Goal: Register for event/course

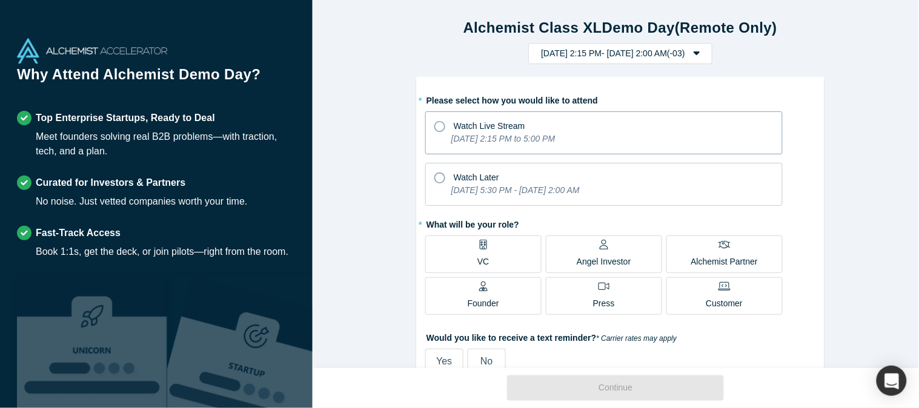
click at [435, 121] on icon at bounding box center [439, 126] width 11 height 11
click at [0, 0] on input "Watch Live Stream [DATE] 2:15 PM to 5:00 PM" at bounding box center [0, 0] width 0 height 0
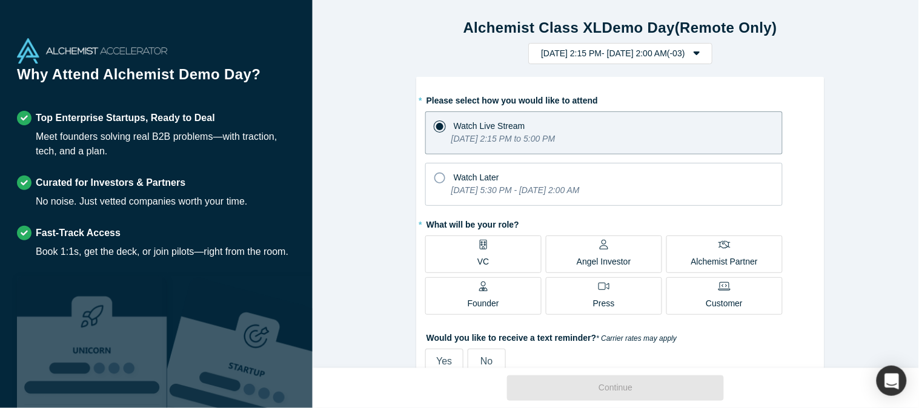
click at [482, 296] on div "Founder" at bounding box center [484, 296] width 32 height 28
click at [0, 0] on input "Founder" at bounding box center [0, 0] width 0 height 0
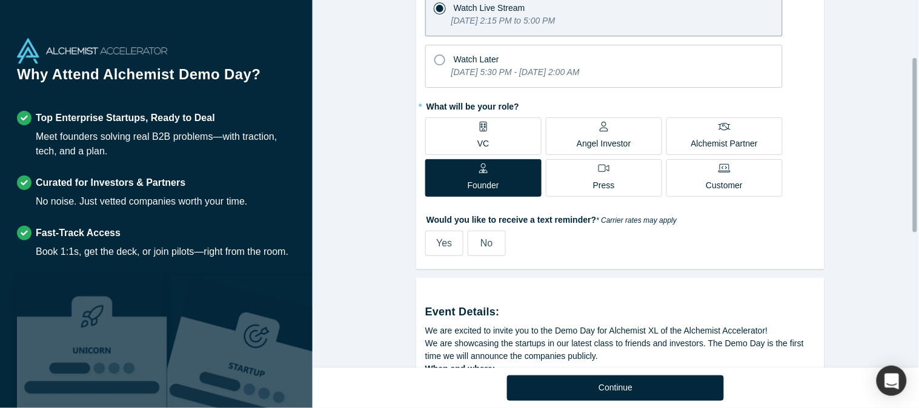
scroll to position [119, 0]
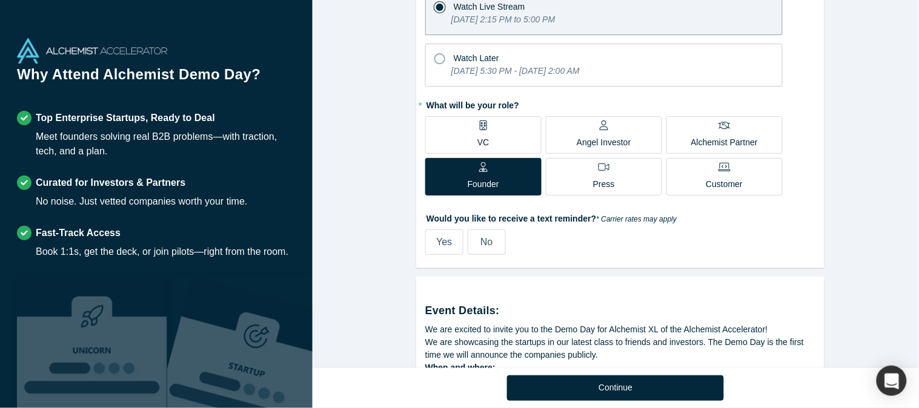
click at [438, 241] on span "Yes" at bounding box center [444, 242] width 16 height 10
click at [0, 0] on input "Yes" at bounding box center [0, 0] width 0 height 0
select select "AR"
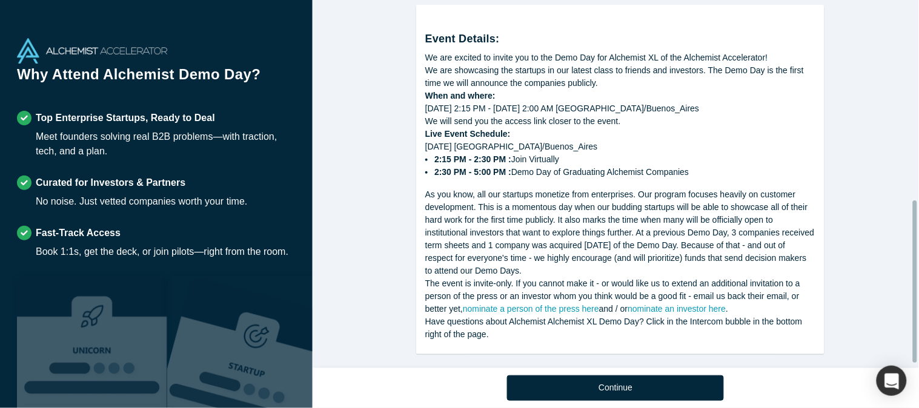
scroll to position [460, 0]
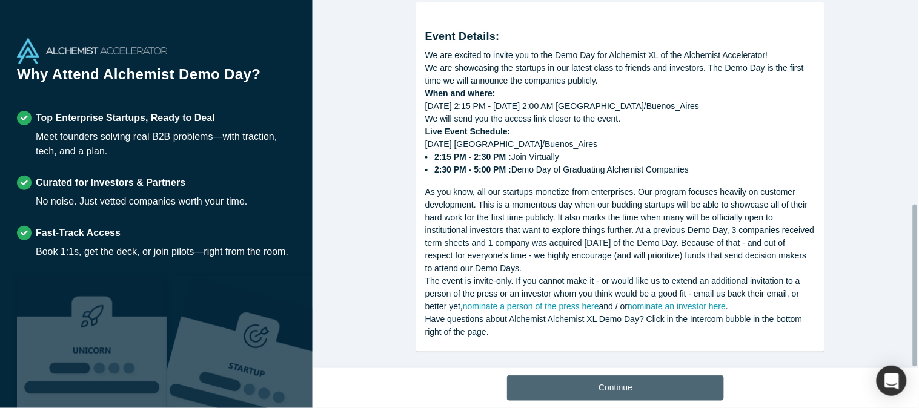
click at [671, 367] on button "Continue" at bounding box center [615, 388] width 217 height 25
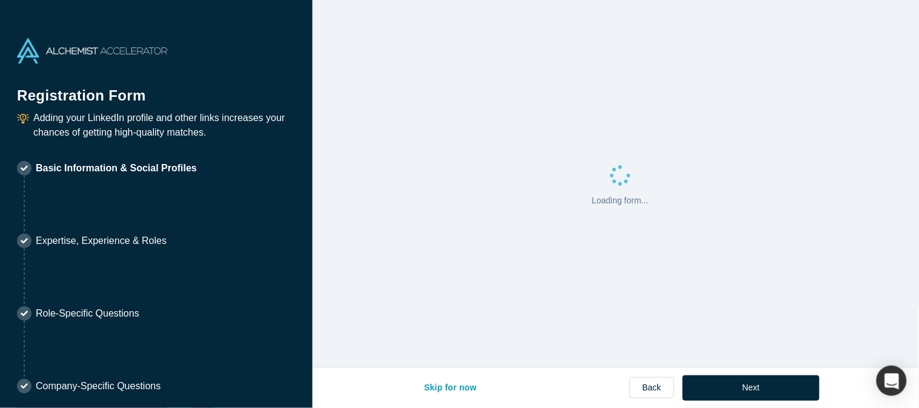
select select "AR"
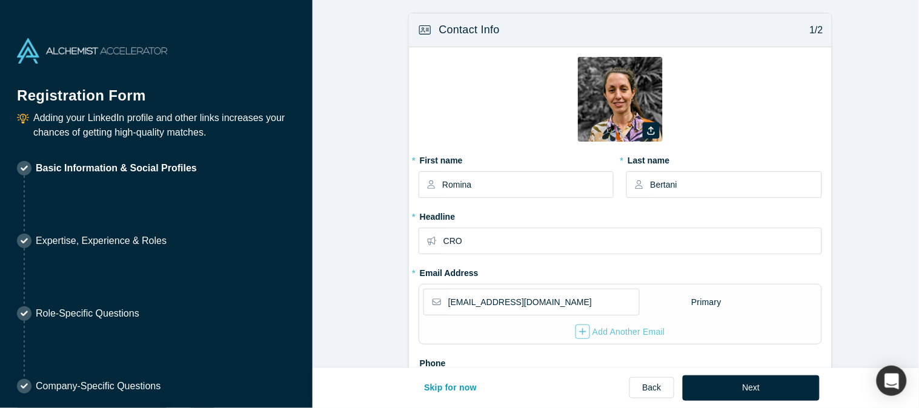
type input "[DATE][GEOGRAPHIC_DATA][PERSON_NAME], [GEOGRAPHIC_DATA], [GEOGRAPHIC_DATA]"
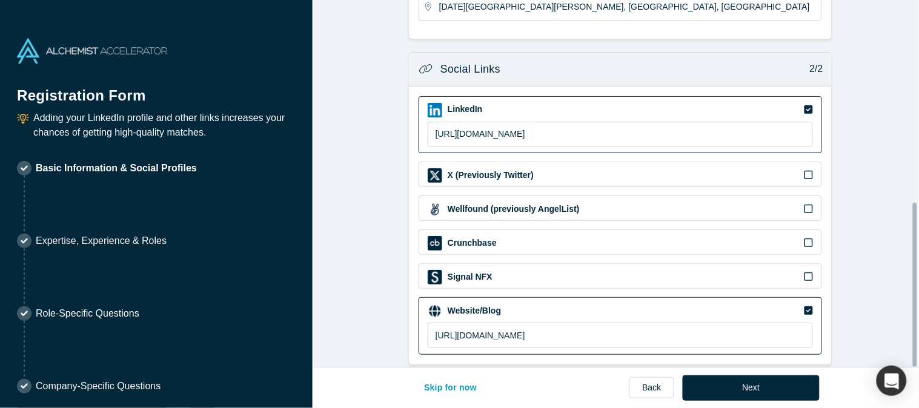
scroll to position [453, 0]
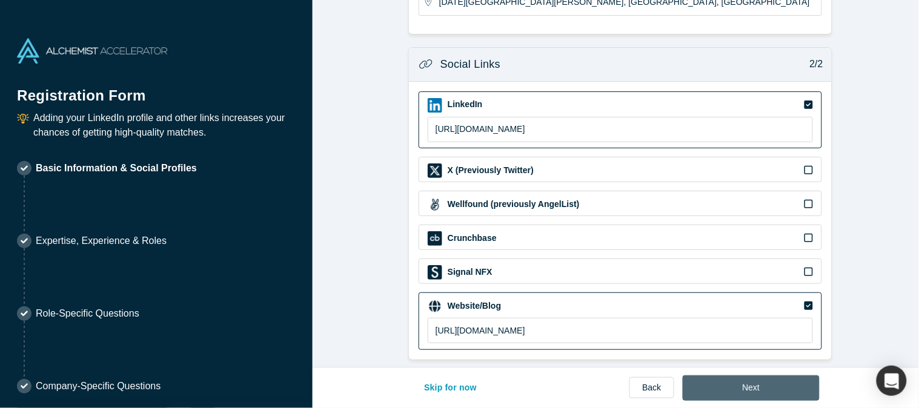
click at [744, 367] on button "Next" at bounding box center [752, 388] width 138 height 25
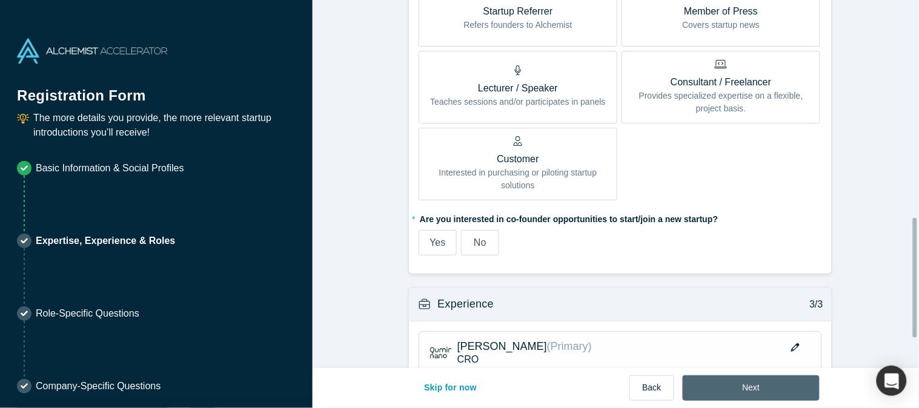
scroll to position [671, 0]
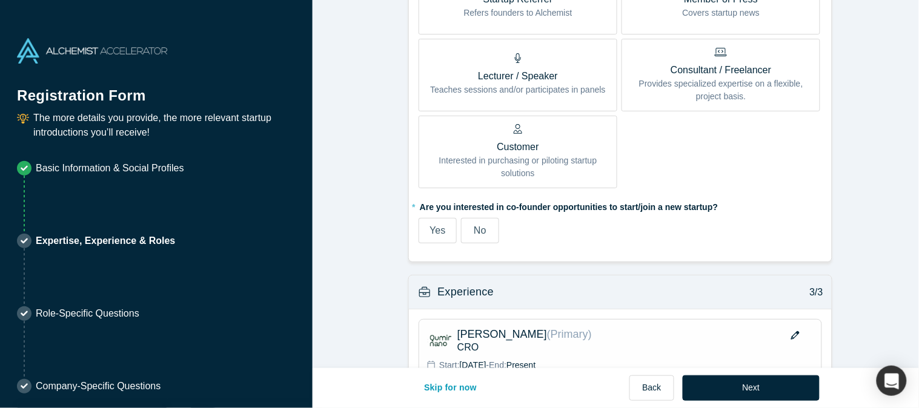
click at [474, 226] on span "No" at bounding box center [480, 230] width 12 height 10
click at [0, 0] on input "No" at bounding box center [0, 0] width 0 height 0
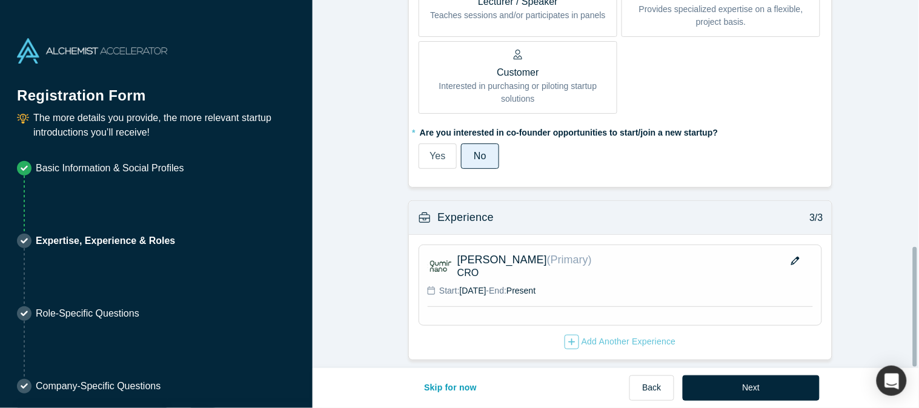
scroll to position [755, 0]
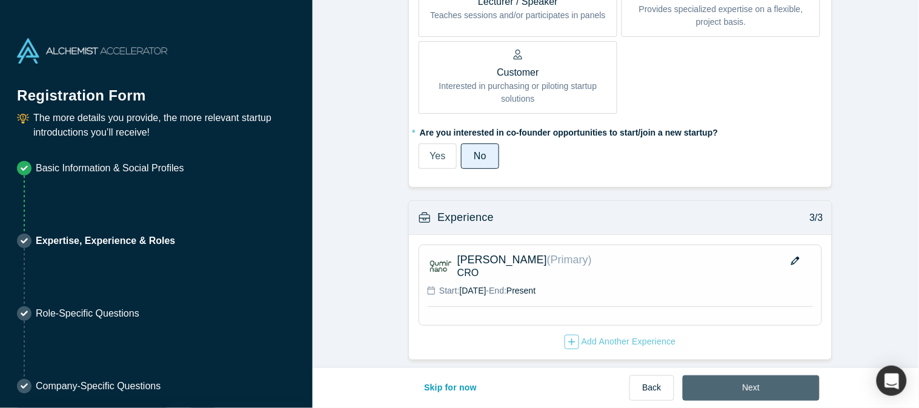
click at [758, 367] on button "Next" at bounding box center [752, 388] width 138 height 25
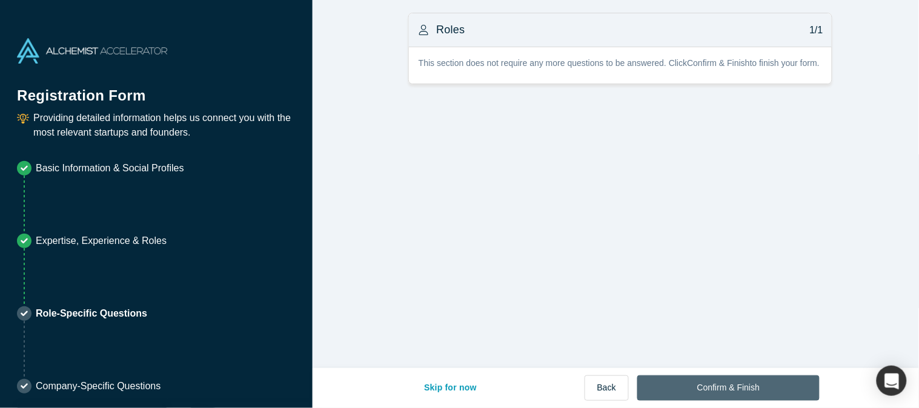
scroll to position [0, 0]
click at [729, 367] on button "Confirm & Finish" at bounding box center [728, 388] width 182 height 25
